Goal: Navigation & Orientation: Find specific page/section

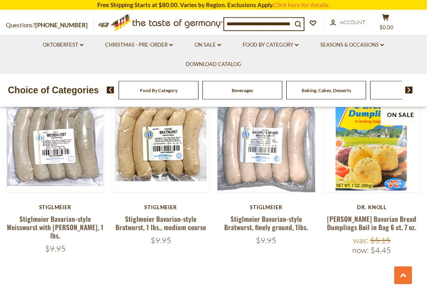
scroll to position [1557, 0]
click at [381, 171] on link at bounding box center [372, 143] width 82 height 82
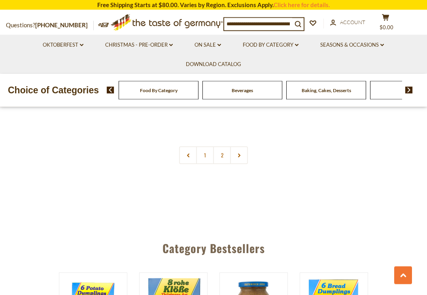
scroll to position [1709, 0]
click at [241, 146] on link at bounding box center [239, 155] width 18 height 18
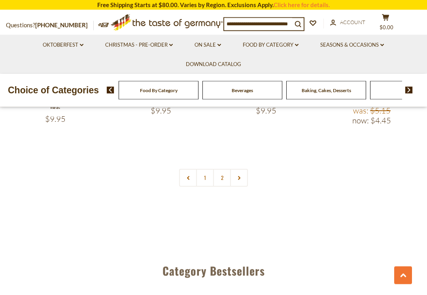
scroll to position [1687, 0]
click at [224, 169] on link "2" at bounding box center [222, 178] width 18 height 18
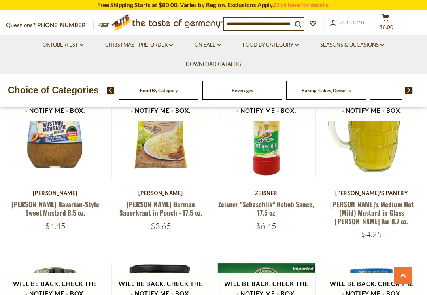
scroll to position [664, 0]
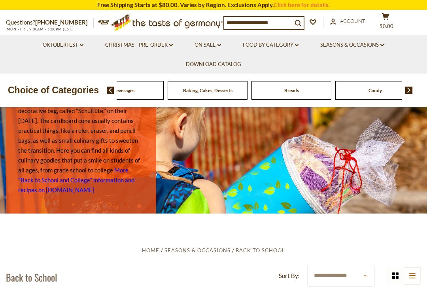
click at [164, 87] on div "Beverages" at bounding box center [124, 90] width 80 height 19
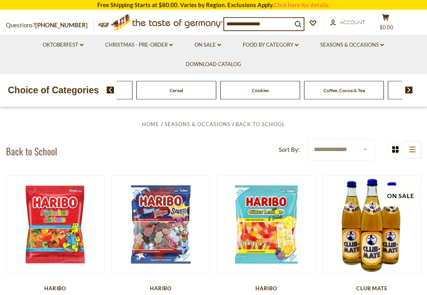
scroll to position [131, 0]
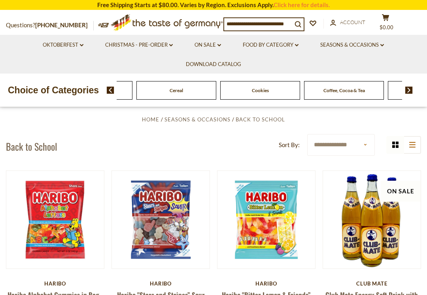
click at [112, 87] on img at bounding box center [111, 90] width 8 height 7
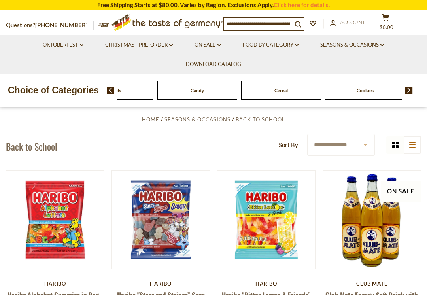
click at [115, 83] on div "Food By Category Beverages Baking, Cakes, Desserts Breads Candy Cereal Cookies …" at bounding box center [267, 90] width 320 height 19
click at [113, 88] on img at bounding box center [111, 90] width 8 height 7
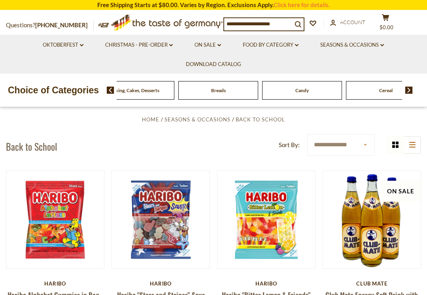
click at [224, 85] on div "Breads" at bounding box center [218, 90] width 80 height 19
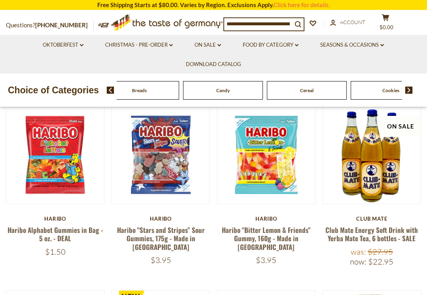
scroll to position [196, 0]
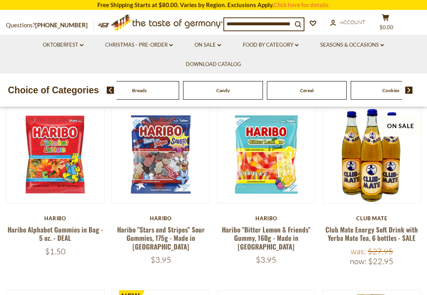
click at [296, 41] on link "Food By Category dropdown_arrow" at bounding box center [271, 45] width 56 height 9
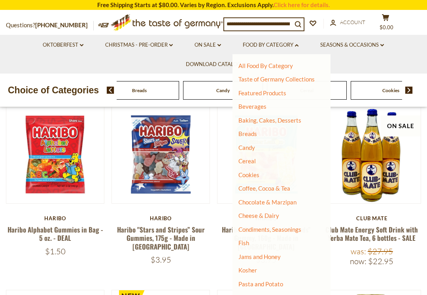
click at [251, 130] on link "Breads" at bounding box center [247, 133] width 19 height 7
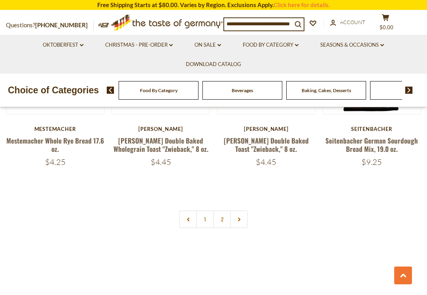
scroll to position [1711, 0]
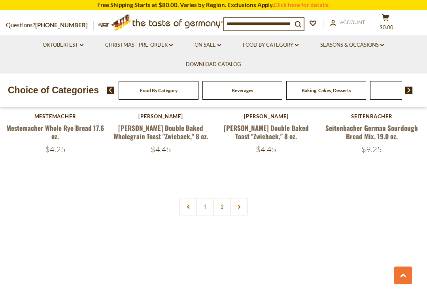
click at [224, 202] on link "2" at bounding box center [222, 207] width 18 height 18
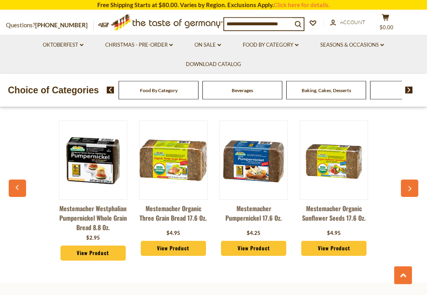
scroll to position [1224, 0]
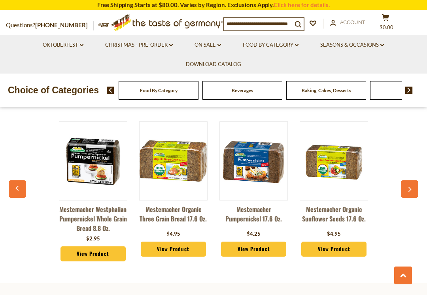
click at [410, 187] on icon "button" at bounding box center [409, 189] width 3 height 5
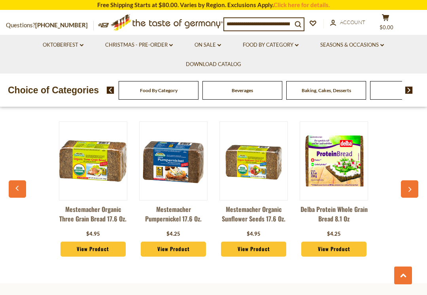
click at [411, 180] on button "button" at bounding box center [409, 188] width 17 height 17
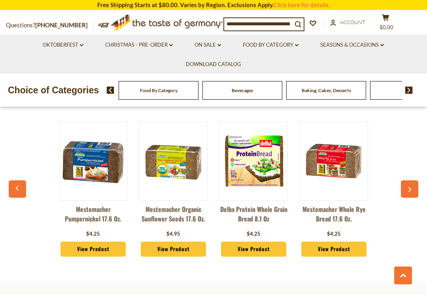
click at [409, 180] on button "button" at bounding box center [409, 188] width 17 height 17
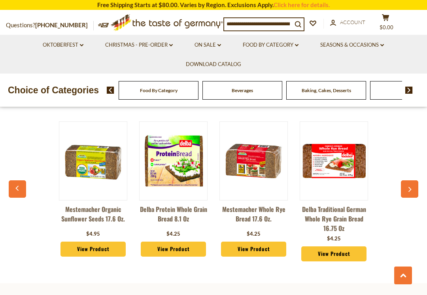
click at [410, 187] on icon "button" at bounding box center [409, 190] width 5 height 6
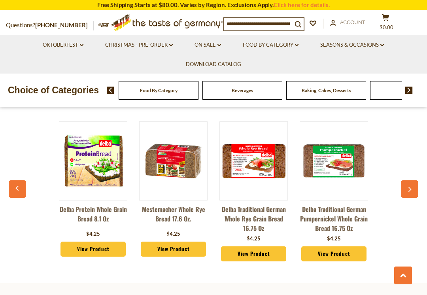
click at [413, 180] on button "button" at bounding box center [409, 188] width 17 height 17
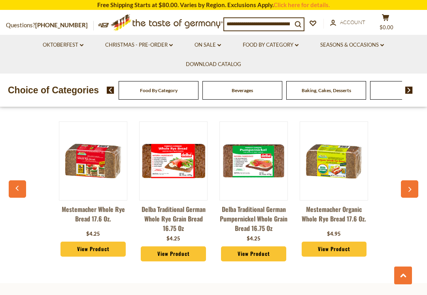
click at [411, 187] on icon "button" at bounding box center [409, 190] width 5 height 6
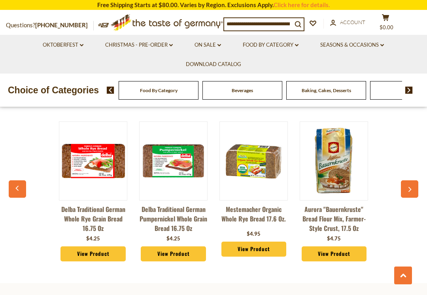
click at [408, 187] on icon "button" at bounding box center [409, 190] width 5 height 6
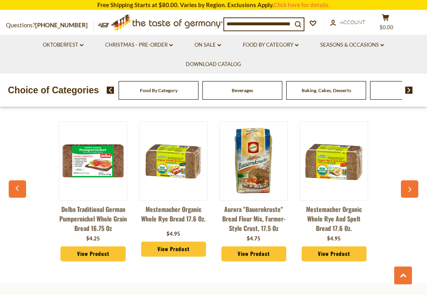
click at [409, 187] on icon "button" at bounding box center [409, 190] width 5 height 6
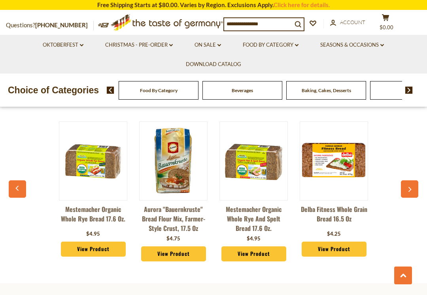
click at [404, 182] on button "button" at bounding box center [409, 188] width 17 height 17
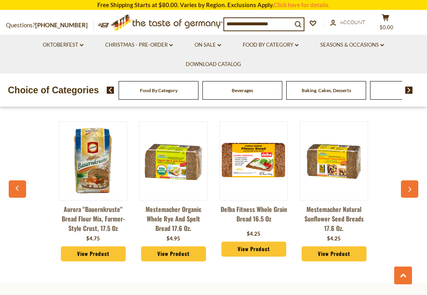
click at [407, 187] on icon "button" at bounding box center [409, 190] width 5 height 6
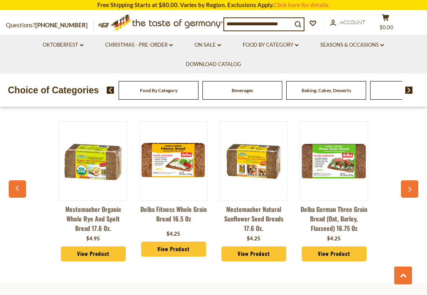
click at [410, 180] on button "button" at bounding box center [409, 188] width 17 height 17
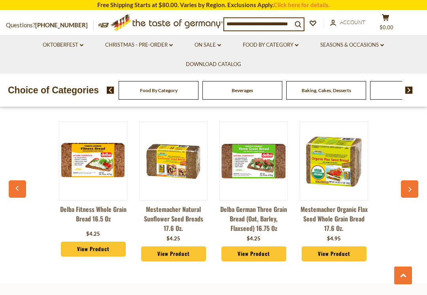
click at [413, 180] on button "button" at bounding box center [409, 188] width 17 height 17
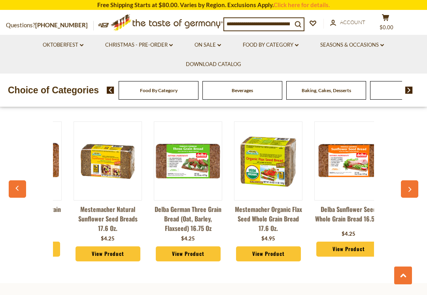
scroll to position [0, 963]
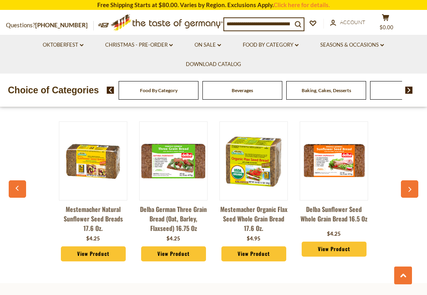
click at [413, 180] on button "button" at bounding box center [409, 188] width 17 height 17
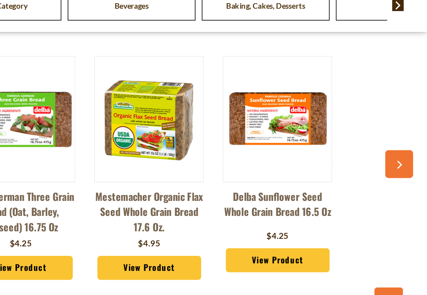
click at [258, 111] on div "Category Bestsellers Mestemacher Westphalian Pumpernickel Whole Grain Bread 8.8…" at bounding box center [213, 177] width 427 height 196
click at [401, 181] on button "button" at bounding box center [409, 189] width 17 height 17
